Goal: Task Accomplishment & Management: Manage account settings

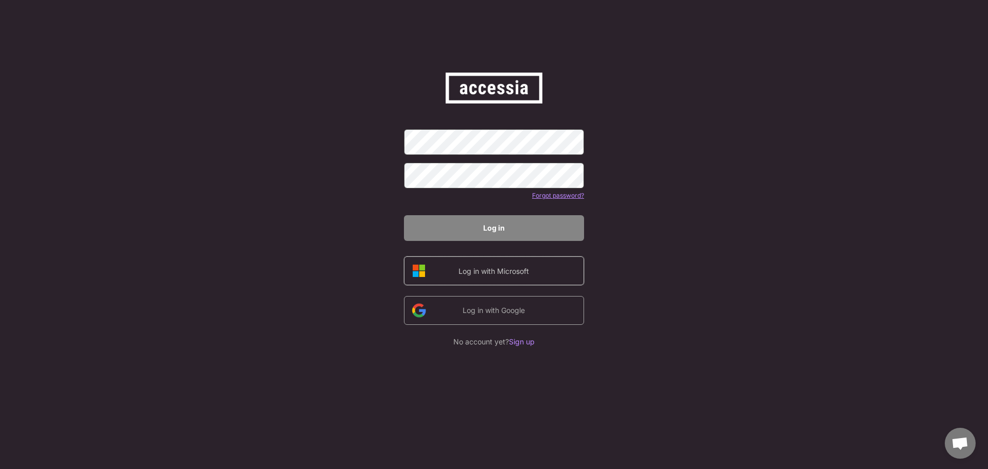
click at [438, 261] on div "Log in with Microsoft" at bounding box center [494, 270] width 180 height 29
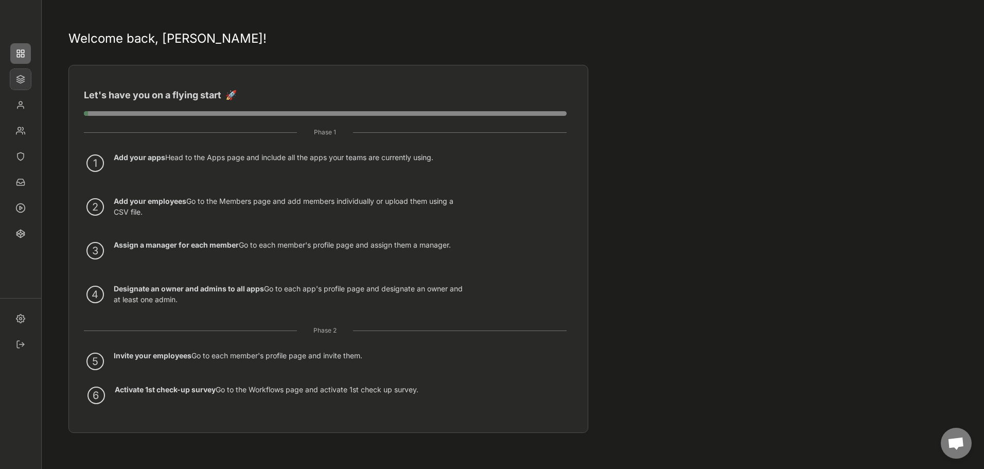
drag, startPoint x: 22, startPoint y: 83, endPoint x: 33, endPoint y: 124, distance: 42.2
click at [21, 83] on img at bounding box center [20, 79] width 21 height 21
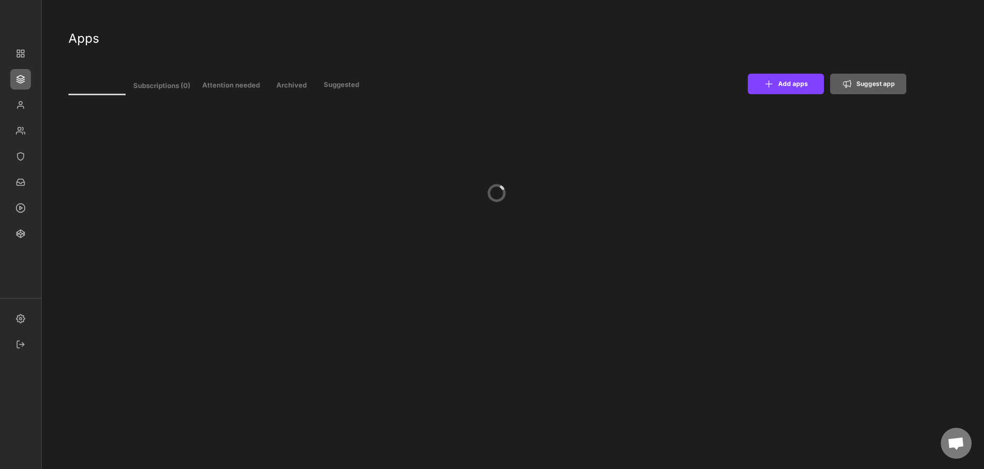
select select ""In review""
select select ""Managed""
select select ""In review""
select select ""Managed""
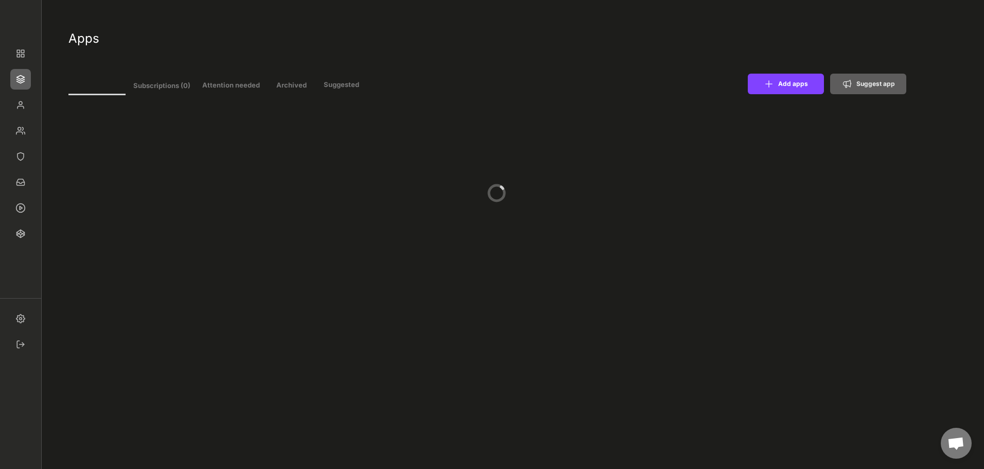
select select ""Managed""
select select ""In review""
select select ""Managed""
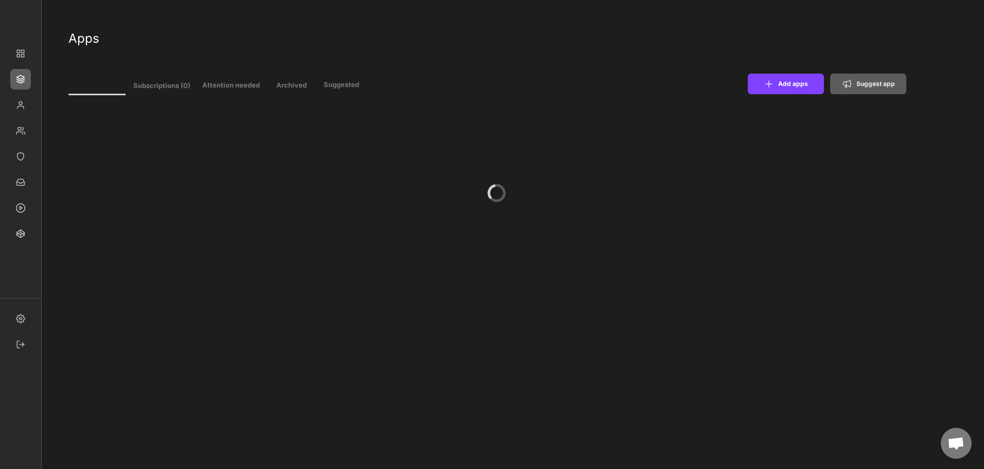
type input "11"
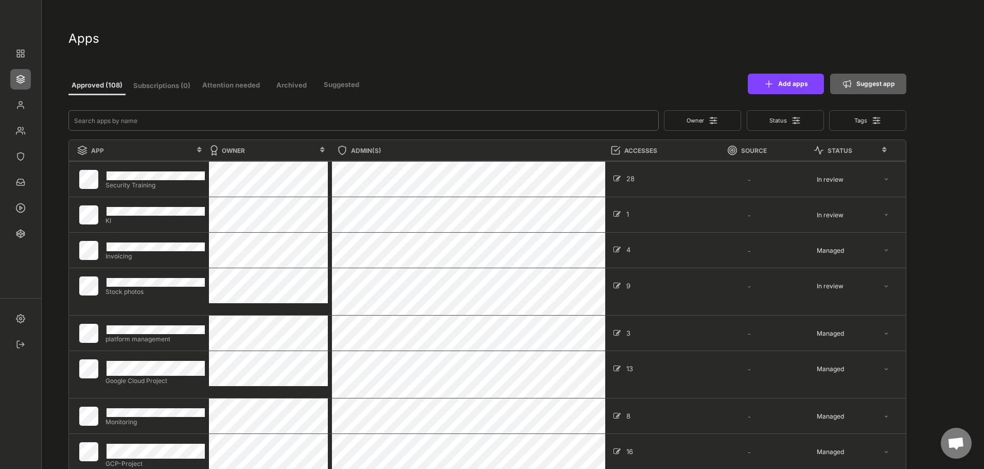
click at [247, 123] on input "input" at bounding box center [363, 120] width 590 height 21
type input "mix"
select select ""In review""
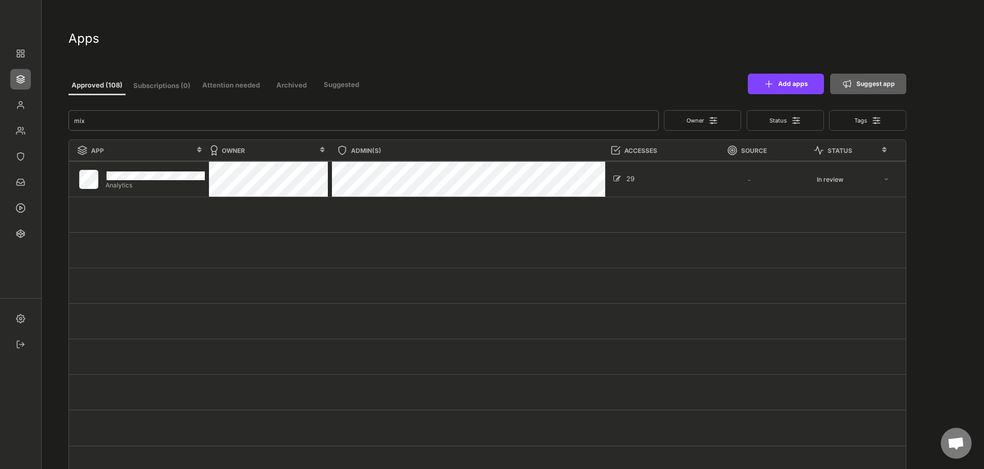
type input "mix"
click at [311, 222] on div at bounding box center [487, 214] width 837 height 35
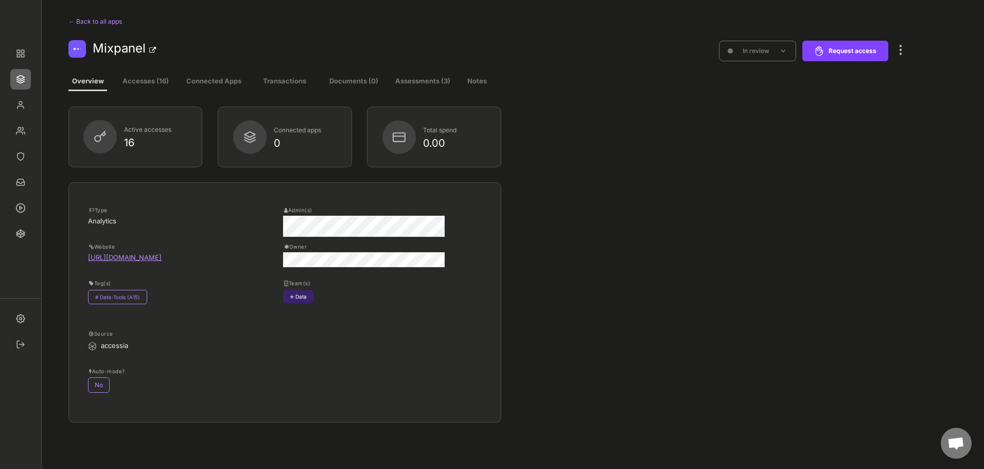
drag, startPoint x: 132, startPoint y: 78, endPoint x: 60, endPoint y: 82, distance: 72.1
click at [132, 78] on button "Accesses (16)" at bounding box center [145, 82] width 59 height 19
